Goal: Information Seeking & Learning: Learn about a topic

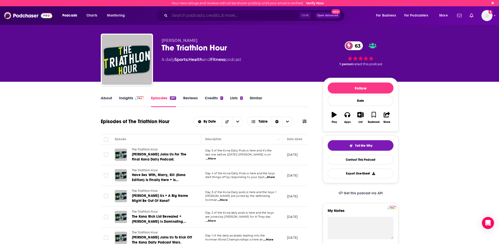
click at [177, 16] on input "Search podcasts, credits, & more..." at bounding box center [235, 16] width 130 height 8
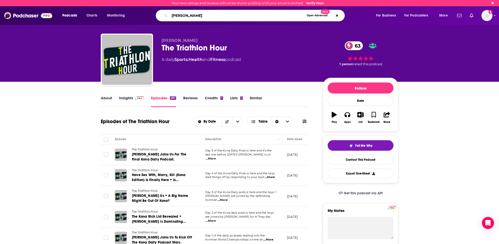
type input "Barbell Medicine"
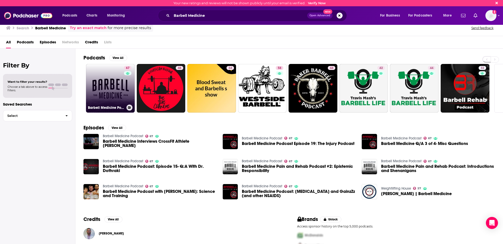
click at [94, 95] on link "67 Barbell Medicine Podcast" at bounding box center [110, 88] width 49 height 49
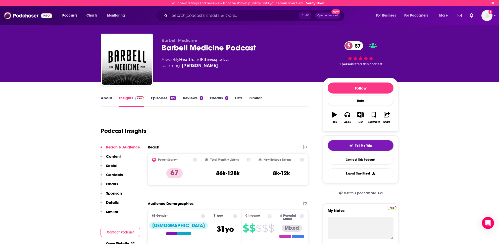
click at [117, 175] on p "Contacts" at bounding box center [114, 175] width 17 height 5
click at [181, 15] on input "Search podcasts, credits, & more..." at bounding box center [235, 16] width 130 height 8
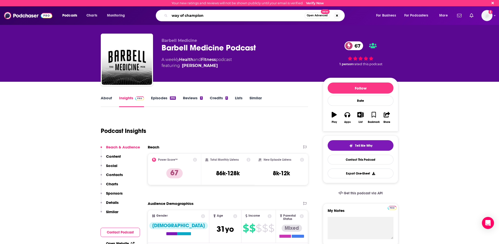
type input "way of champions"
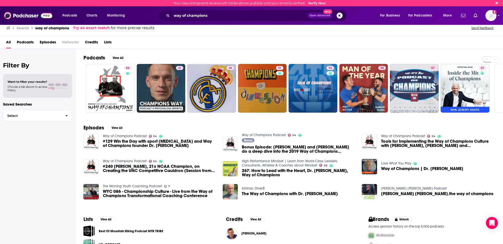
click at [92, 57] on h2 "Podcasts" at bounding box center [94, 58] width 22 height 6
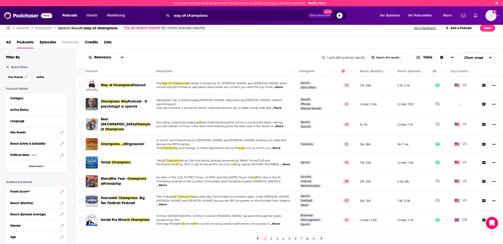
click at [277, 86] on span "...More" at bounding box center [278, 87] width 10 height 4
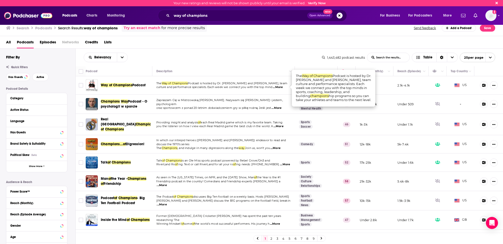
click at [281, 86] on span "...More" at bounding box center [278, 87] width 10 height 4
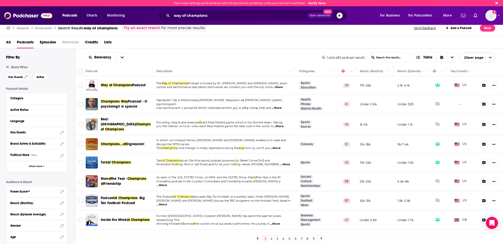
click at [280, 87] on span "...More" at bounding box center [278, 87] width 10 height 4
drag, startPoint x: 115, startPoint y: 84, endPoint x: 107, endPoint y: 85, distance: 8.6
click at [107, 85] on span "Way of Champions" at bounding box center [116, 85] width 31 height 4
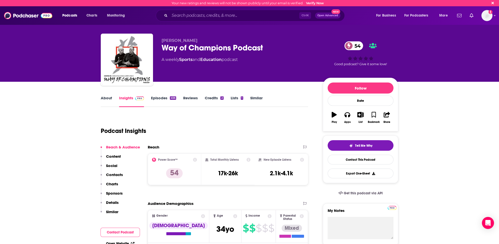
click at [110, 99] on link "About" at bounding box center [106, 102] width 11 height 12
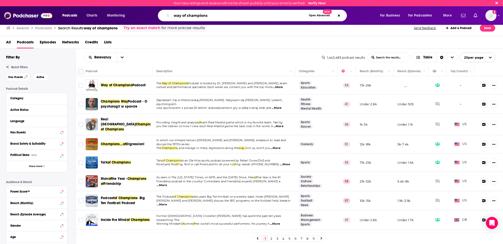
click at [182, 16] on input "way of champions" at bounding box center [239, 16] width 135 height 8
type input "The [PERSON_NAME] Podcast"
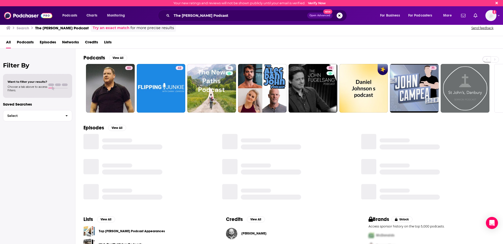
click at [101, 57] on h2 "Podcasts" at bounding box center [94, 58] width 22 height 6
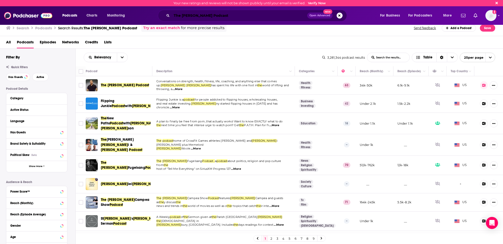
click at [181, 15] on input "The [PERSON_NAME] Podcast" at bounding box center [239, 16] width 135 height 8
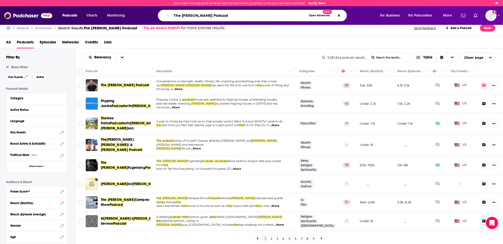
click at [181, 15] on input "The [PERSON_NAME] Podcast" at bounding box center [239, 16] width 135 height 8
type input "Science for Sport"
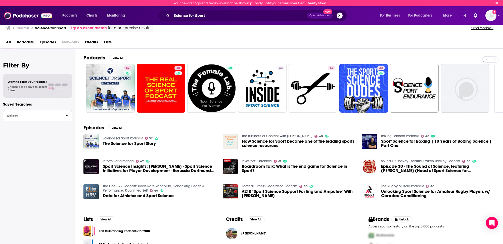
click at [98, 57] on h2 "Podcasts" at bounding box center [94, 58] width 22 height 6
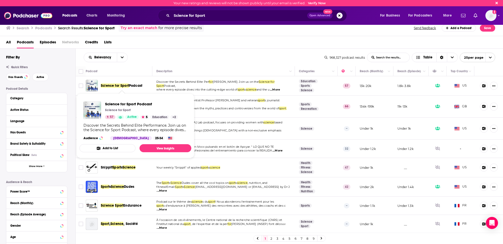
click at [125, 85] on span "Science for Sport" at bounding box center [115, 86] width 28 height 4
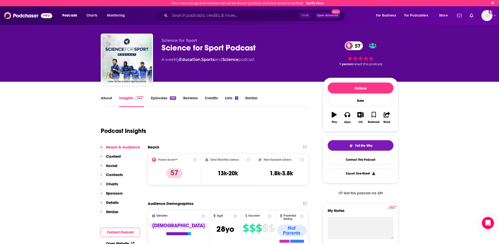
click at [128, 97] on link "Insights" at bounding box center [131, 102] width 25 height 12
click at [115, 175] on p "Contacts" at bounding box center [114, 175] width 17 height 5
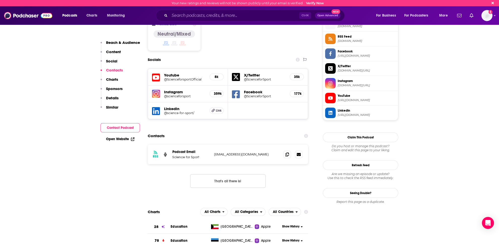
scroll to position [385, 0]
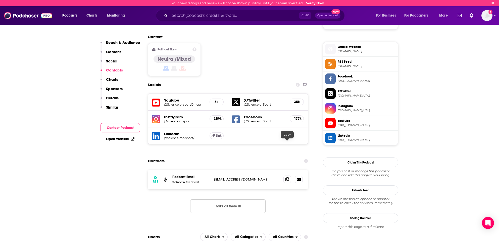
click at [286, 178] on icon at bounding box center [287, 180] width 4 height 4
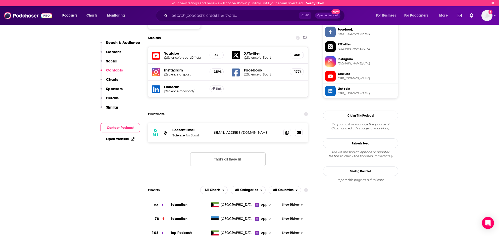
scroll to position [435, 0]
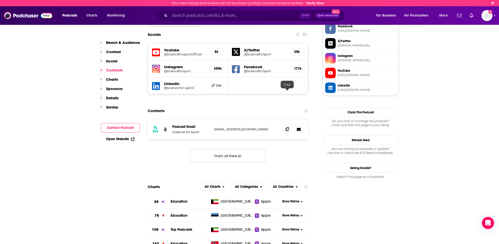
click at [286, 127] on icon at bounding box center [287, 129] width 4 height 4
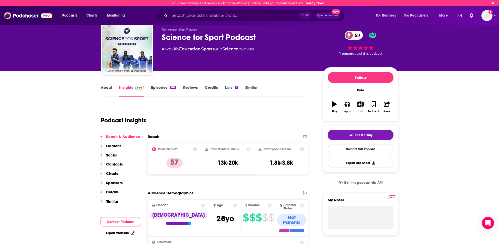
scroll to position [8, 0]
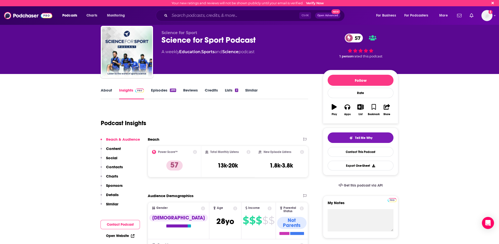
click at [103, 89] on link "About" at bounding box center [106, 94] width 11 height 12
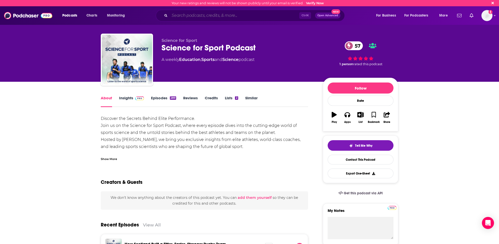
click at [201, 15] on input "Search podcasts, credits, & more..." at bounding box center [235, 16] width 130 height 8
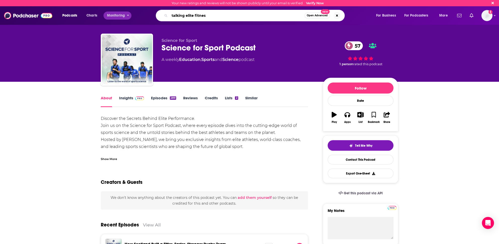
type input "talking elite fitness"
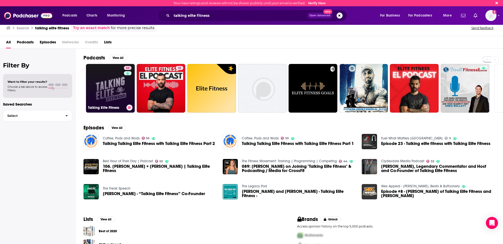
click at [95, 94] on link "64 Talking Elite Fitness" at bounding box center [110, 88] width 49 height 49
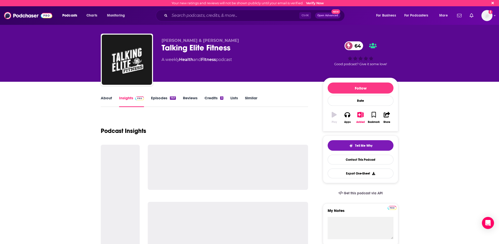
click at [129, 98] on link "Insights" at bounding box center [131, 102] width 25 height 12
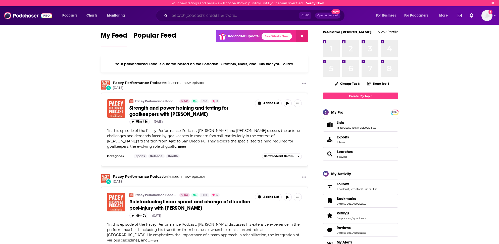
click at [194, 15] on input "Search podcasts, credits, & more..." at bounding box center [235, 16] width 130 height 8
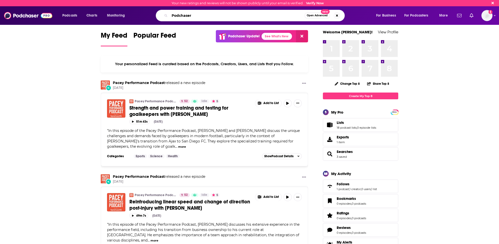
type input "Podchaser"
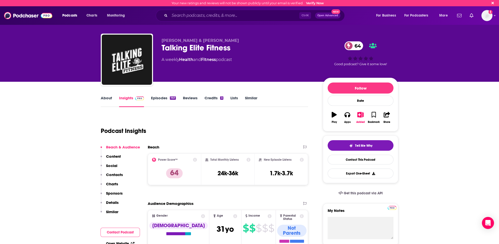
click at [110, 98] on link "About" at bounding box center [106, 102] width 11 height 12
